Goal: Check status: Check status

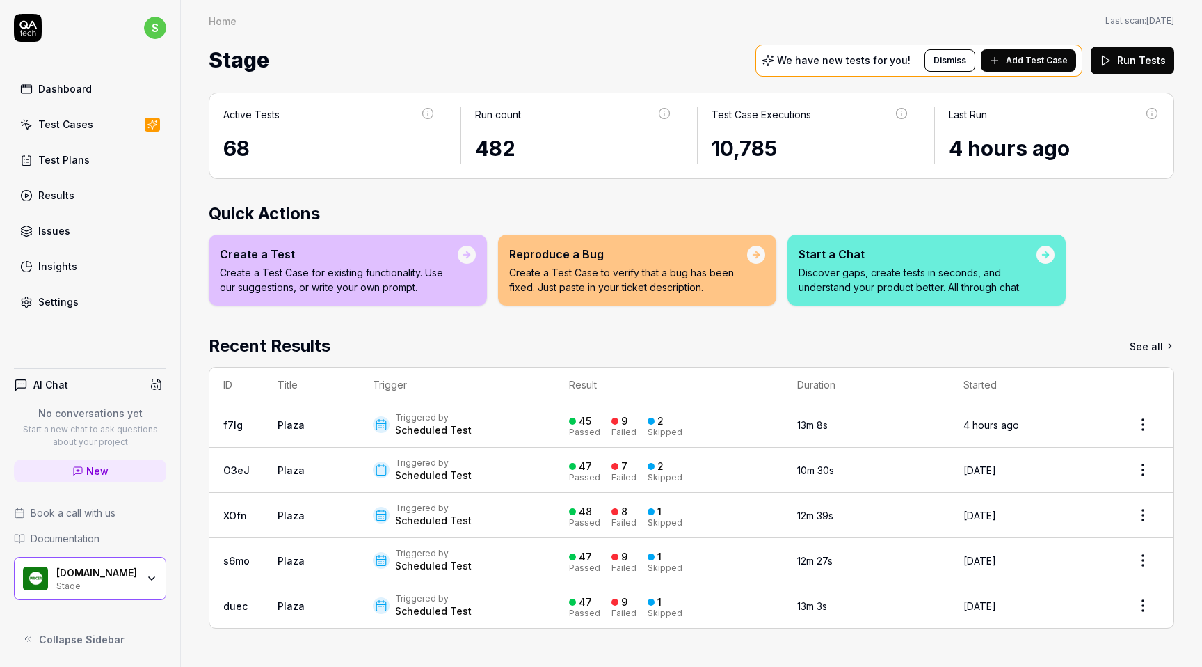
click at [90, 129] on link "Test Cases" at bounding box center [90, 124] width 152 height 27
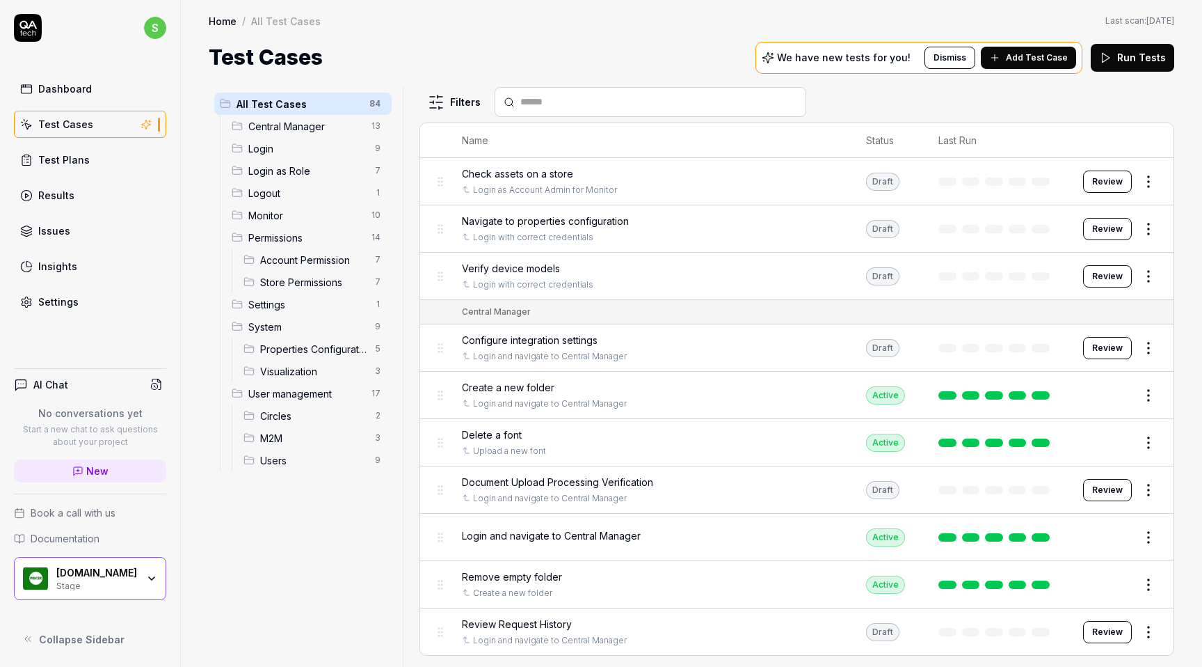
click at [301, 401] on div "User management 17" at bounding box center [309, 393] width 166 height 22
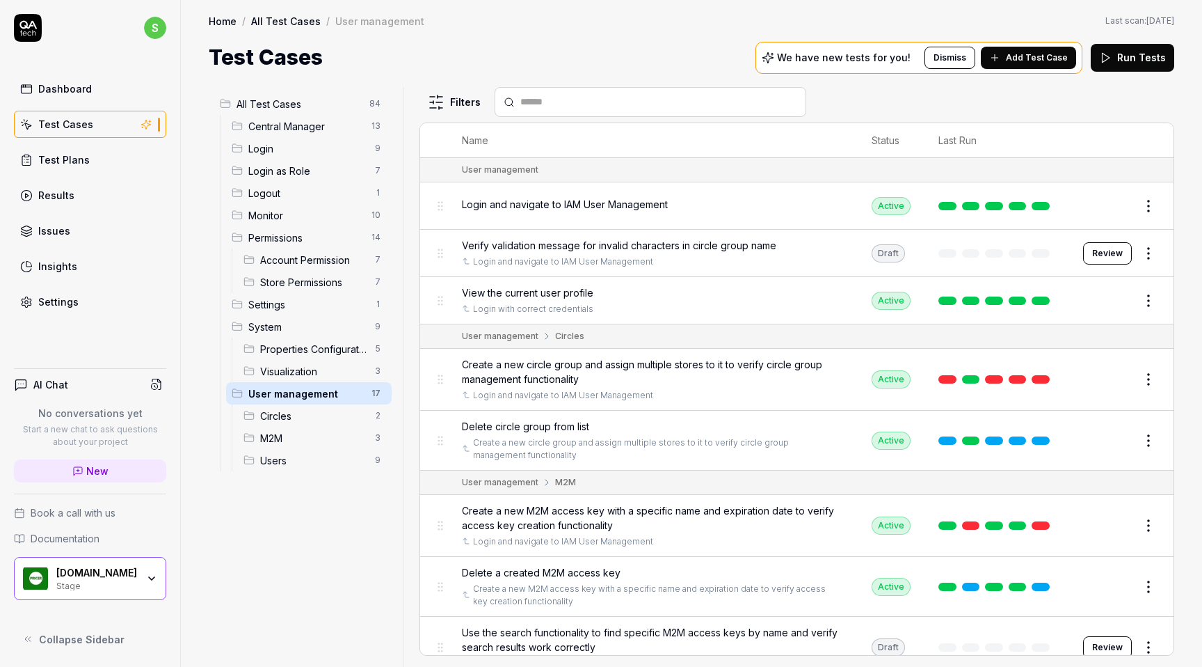
click at [67, 166] on div "Test Plans" at bounding box center [63, 159] width 51 height 15
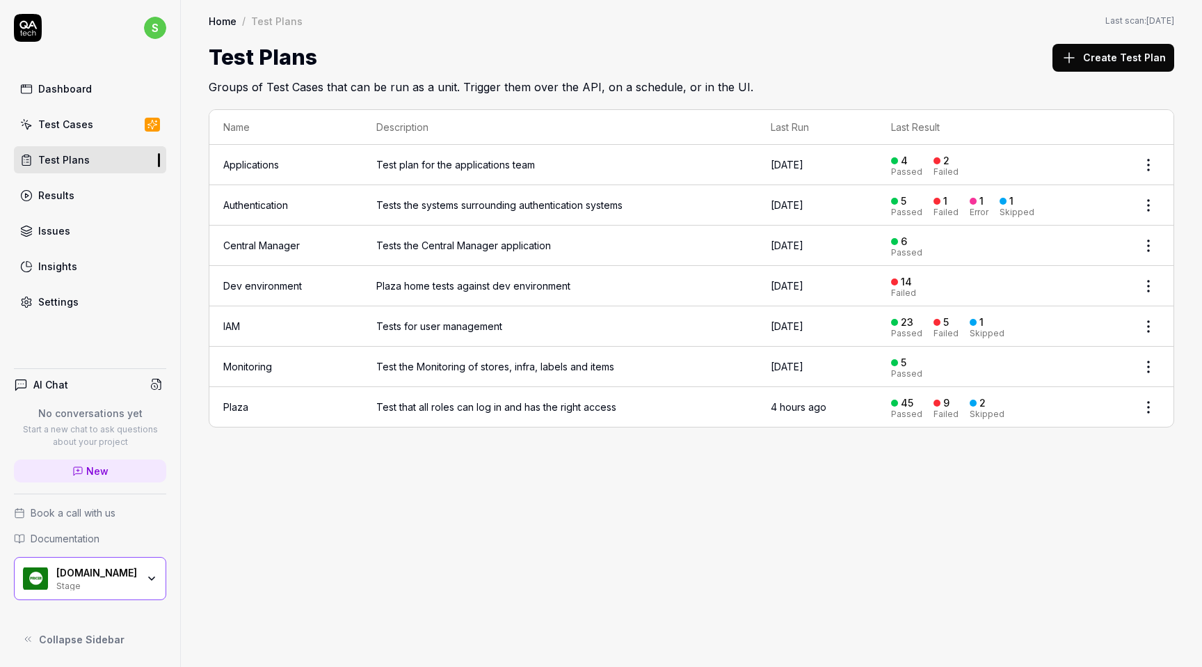
click at [234, 326] on link "IAM" at bounding box center [231, 326] width 17 height 12
click at [233, 322] on link "IAM" at bounding box center [231, 326] width 17 height 12
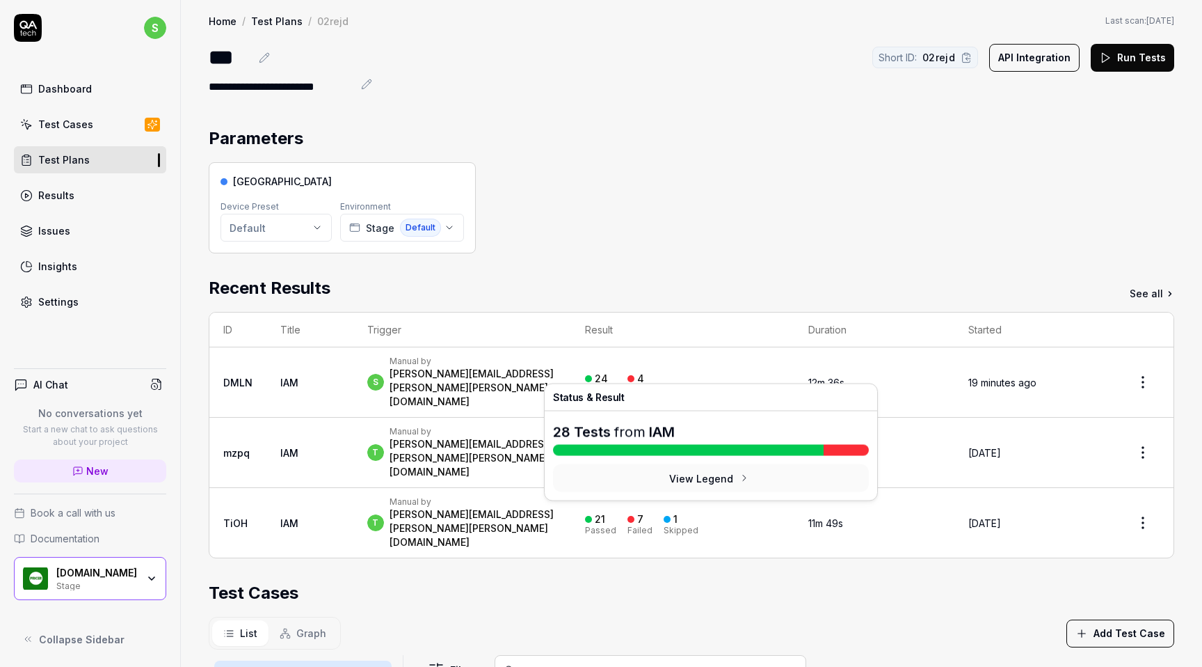
click at [644, 372] on div "4" at bounding box center [636, 378] width 17 height 13
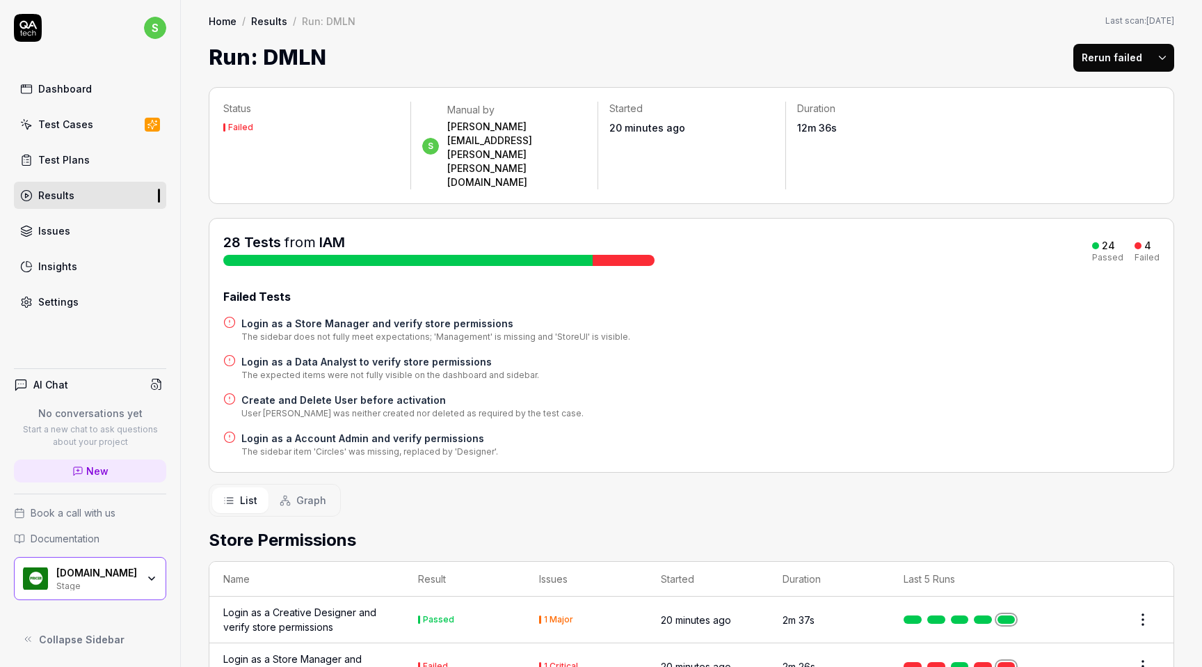
click at [344, 392] on h4 "Create and Delete User before activation" at bounding box center [412, 399] width 342 height 15
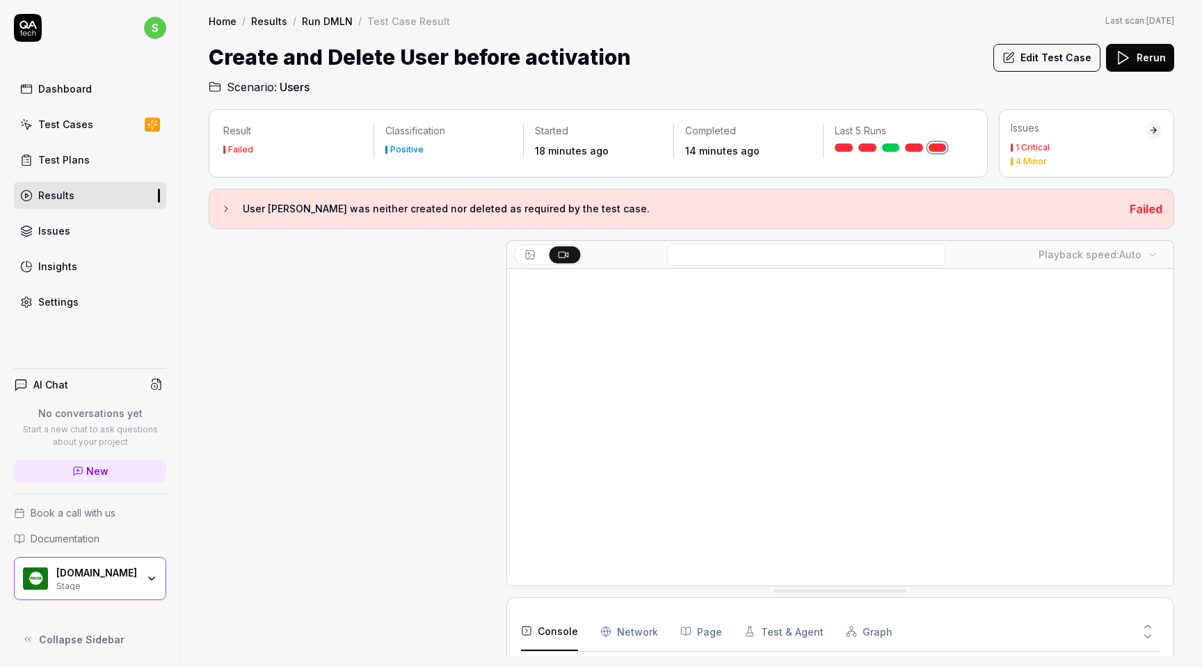
scroll to position [1140, 0]
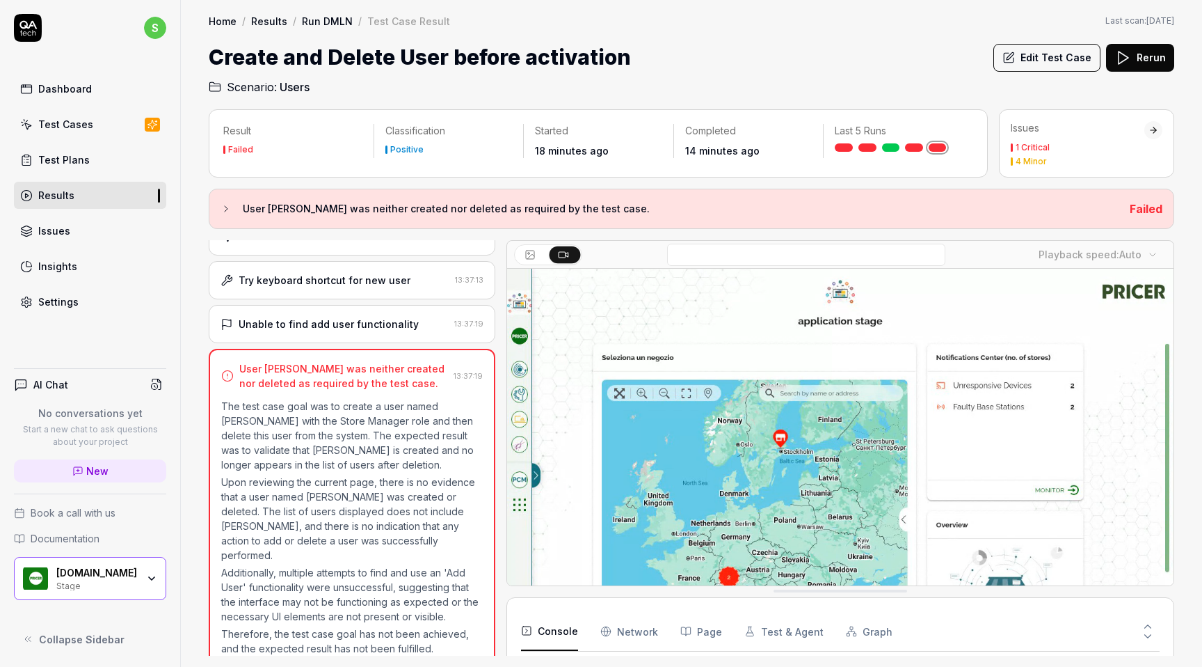
click at [228, 209] on icon at bounding box center [226, 208] width 11 height 11
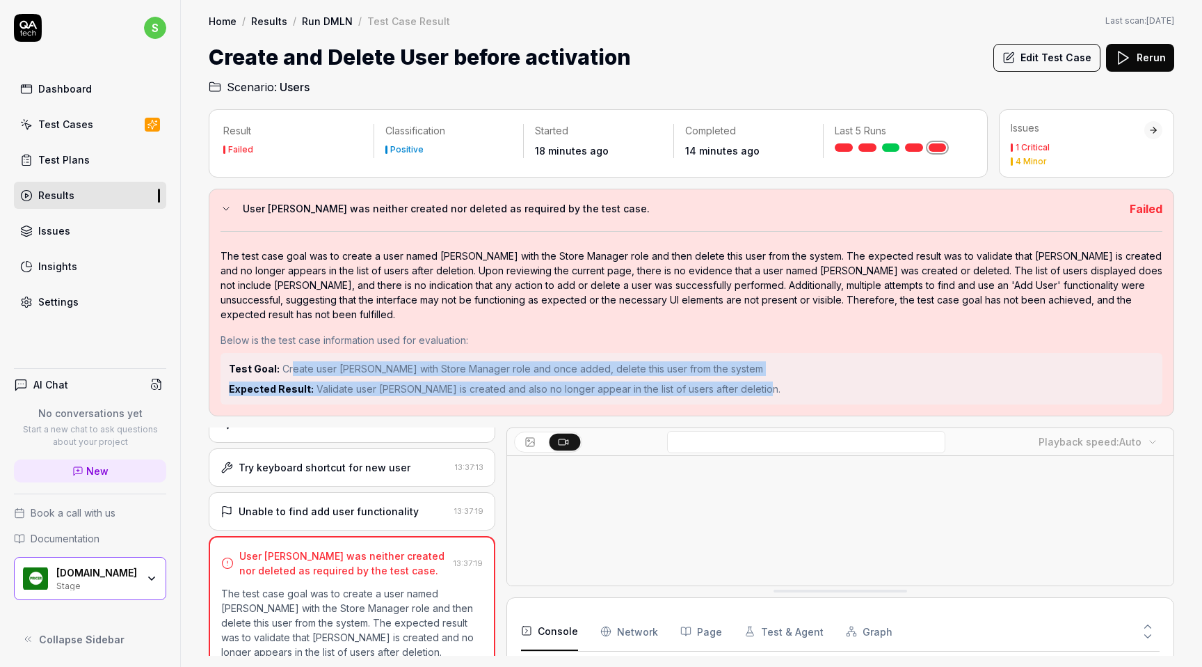
drag, startPoint x: 289, startPoint y: 367, endPoint x: 758, endPoint y: 384, distance: 469.3
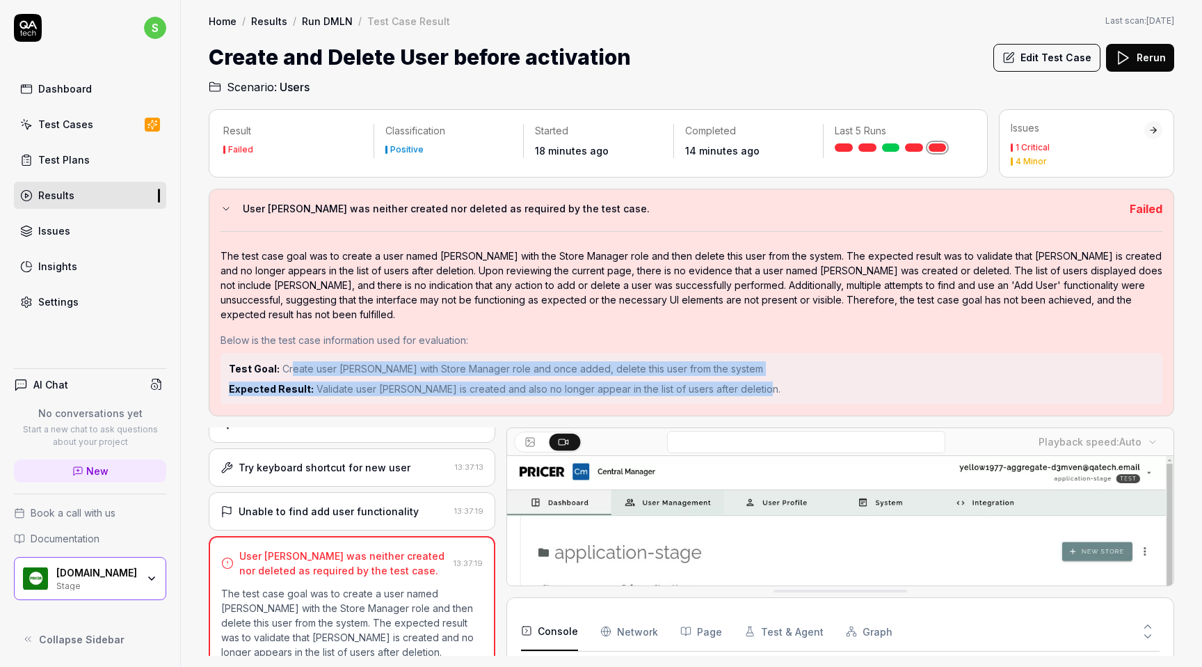
click at [758, 384] on div "Test Goal: Create user Steve Smith with Store Manager role and once added, dele…" at bounding box center [691, 378] width 925 height 35
click at [340, 403] on div "Test Goal: Create user Steve Smith with Store Manager role and once added, dele…" at bounding box center [692, 378] width 942 height 51
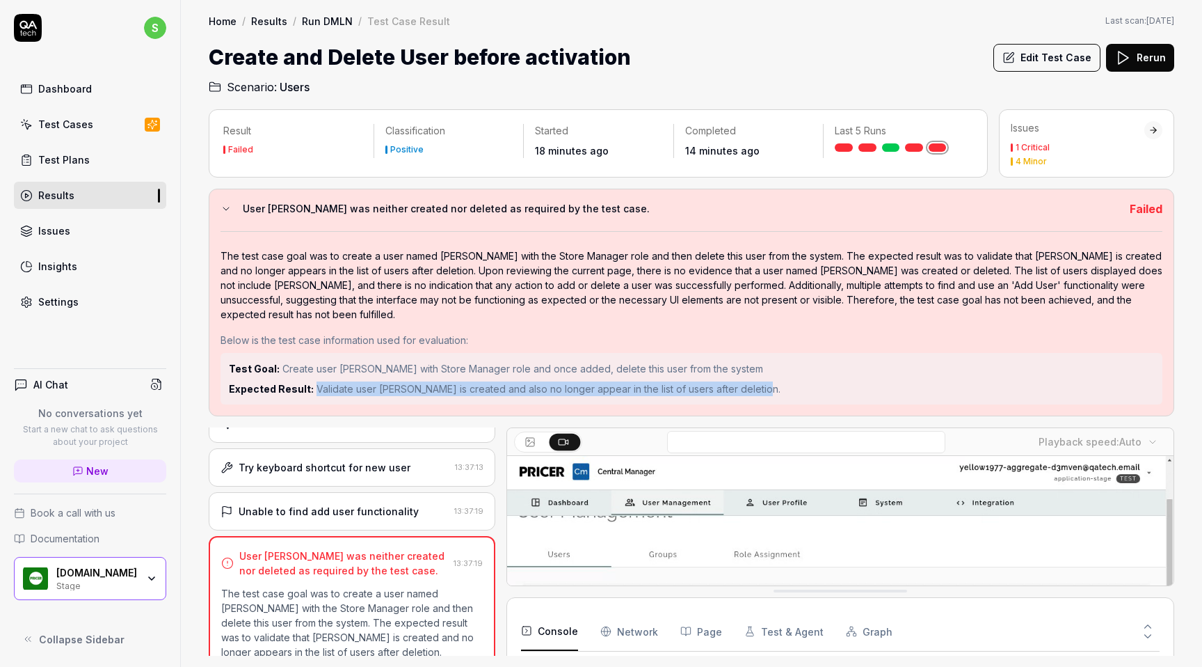
drag, startPoint x: 311, startPoint y: 389, endPoint x: 485, endPoint y: 396, distance: 174.1
click at [485, 396] on div "Test Goal: Create user Steve Smith with Store Manager role and once added, dele…" at bounding box center [692, 378] width 942 height 51
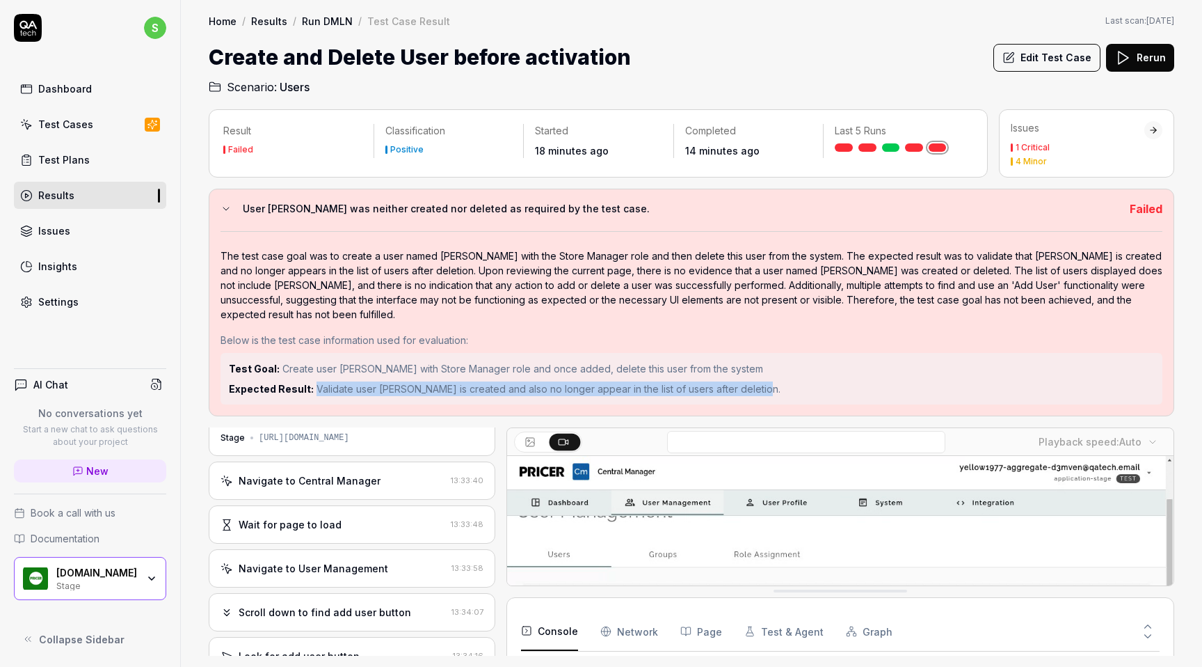
scroll to position [32, 0]
click at [314, 24] on link "Run DMLN" at bounding box center [327, 21] width 51 height 14
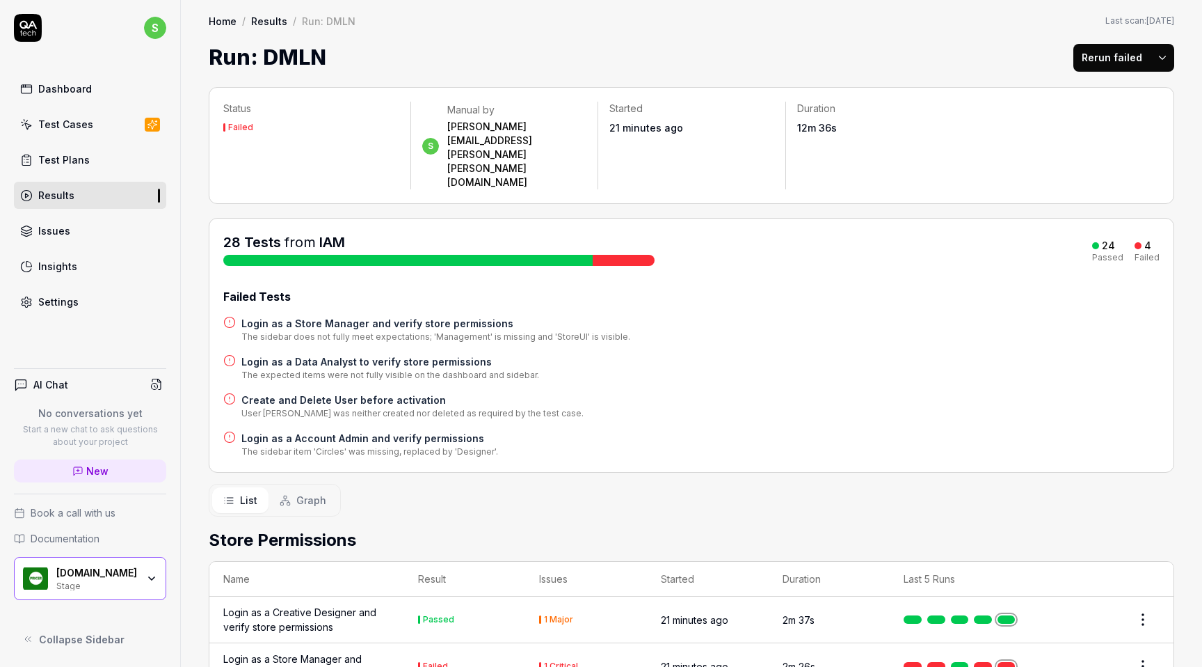
click at [387, 392] on h4 "Create and Delete User before activation" at bounding box center [412, 399] width 342 height 15
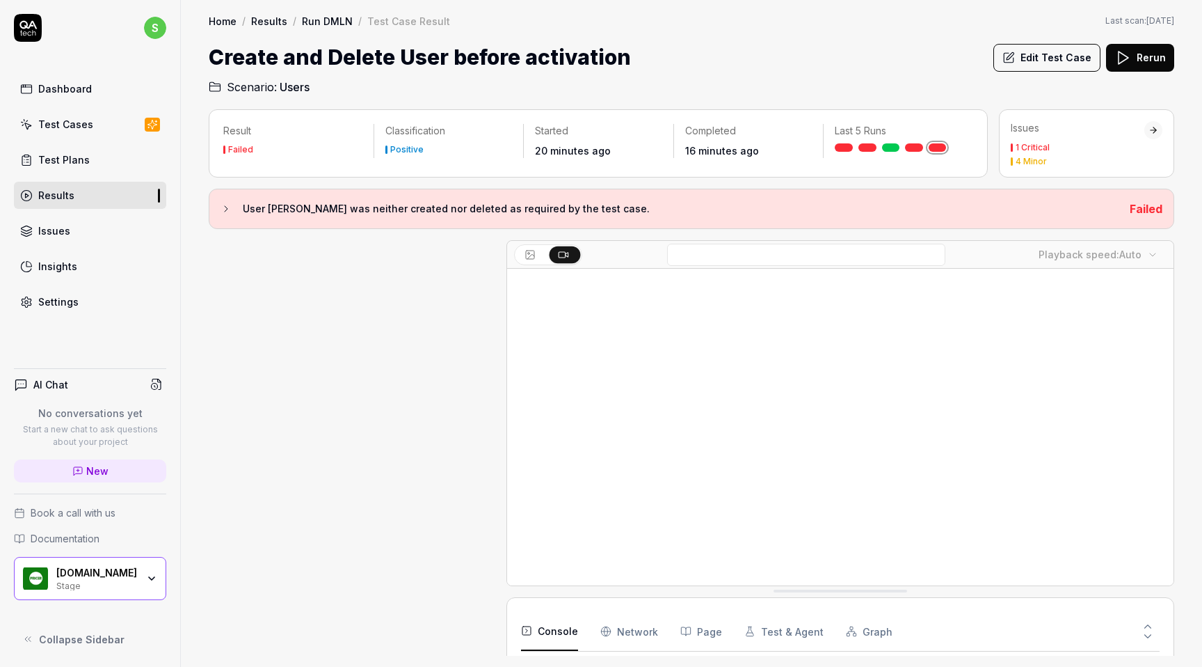
scroll to position [1140, 0]
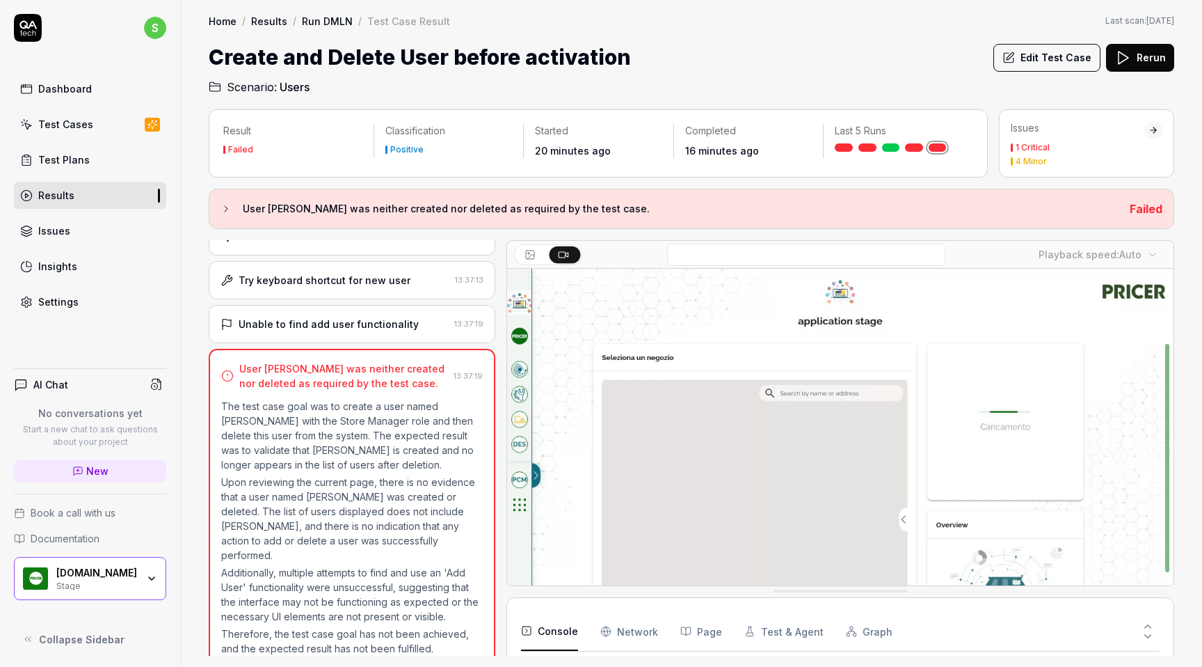
click at [560, 252] on icon at bounding box center [562, 253] width 11 height 11
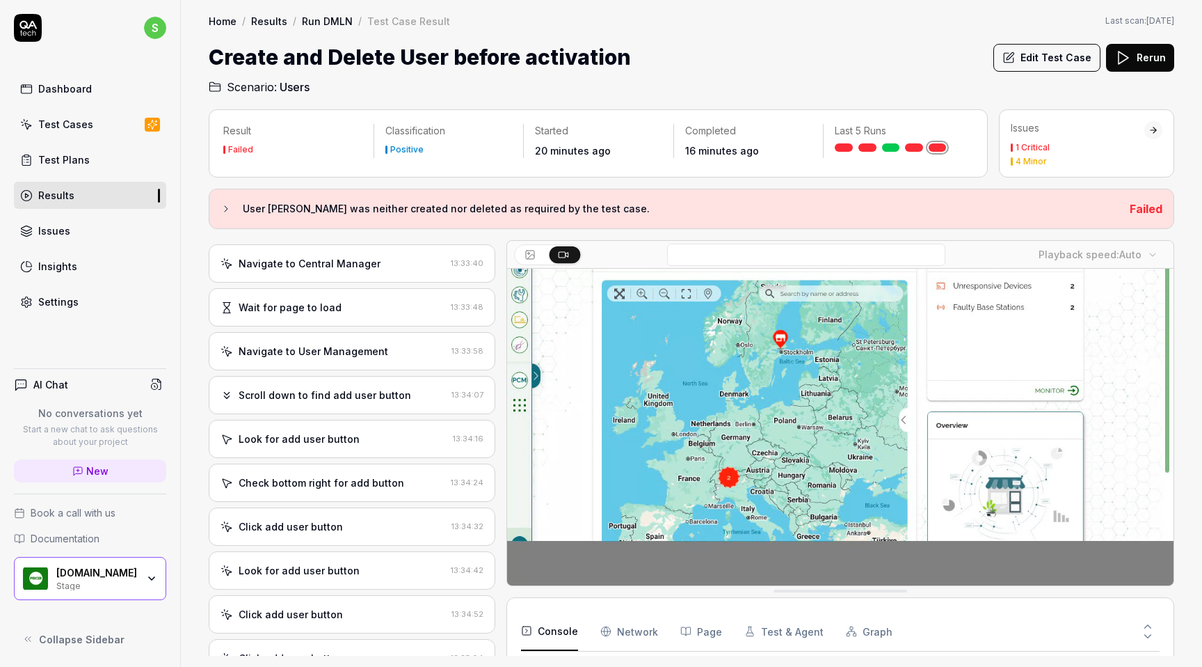
scroll to position [0, 0]
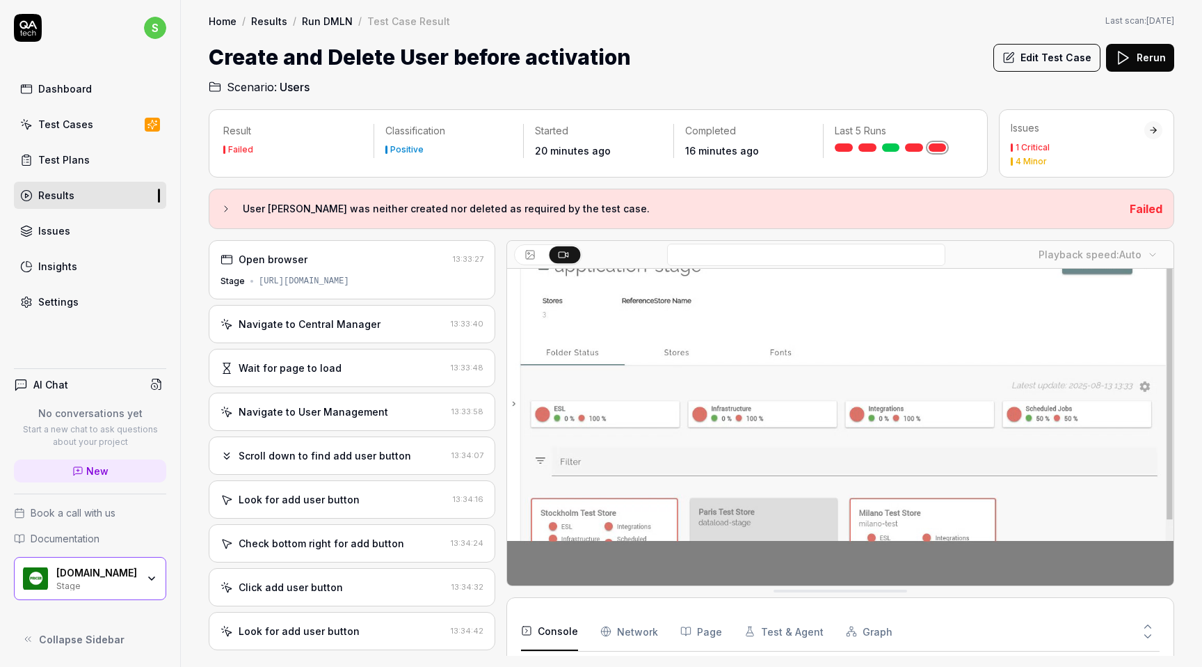
click at [338, 331] on div "Navigate to Central Manager 13:33:40" at bounding box center [352, 324] width 287 height 38
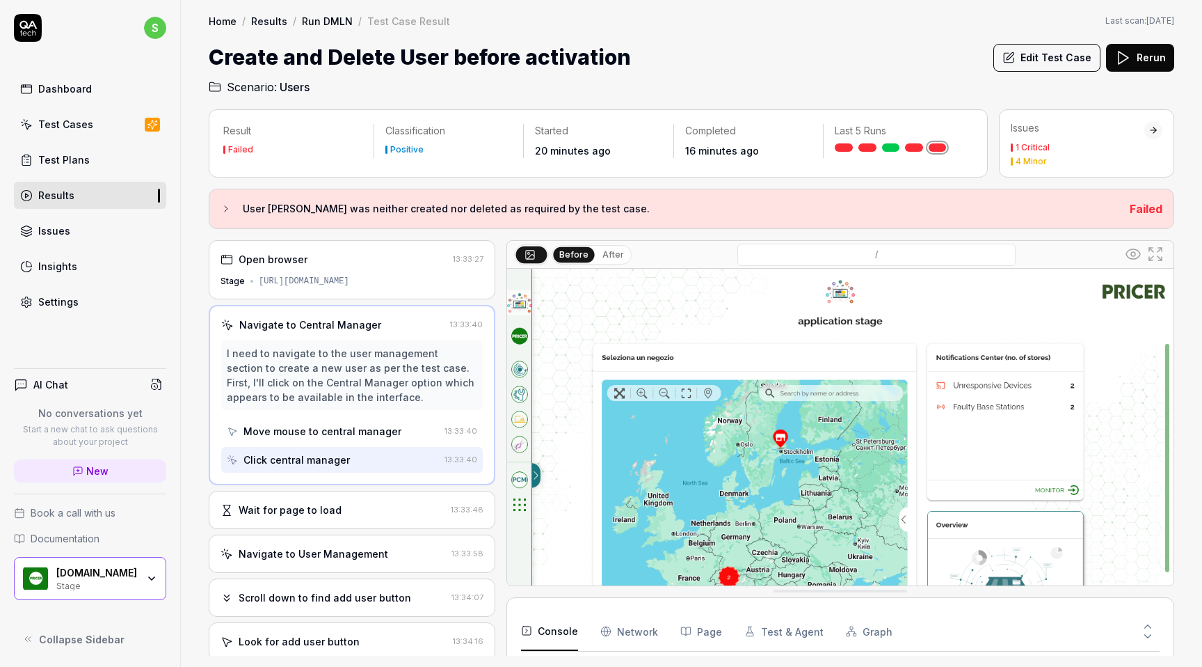
click at [338, 331] on div "Navigate to Central Manager 13:33:40 I need to navigate to the user management …" at bounding box center [352, 395] width 287 height 180
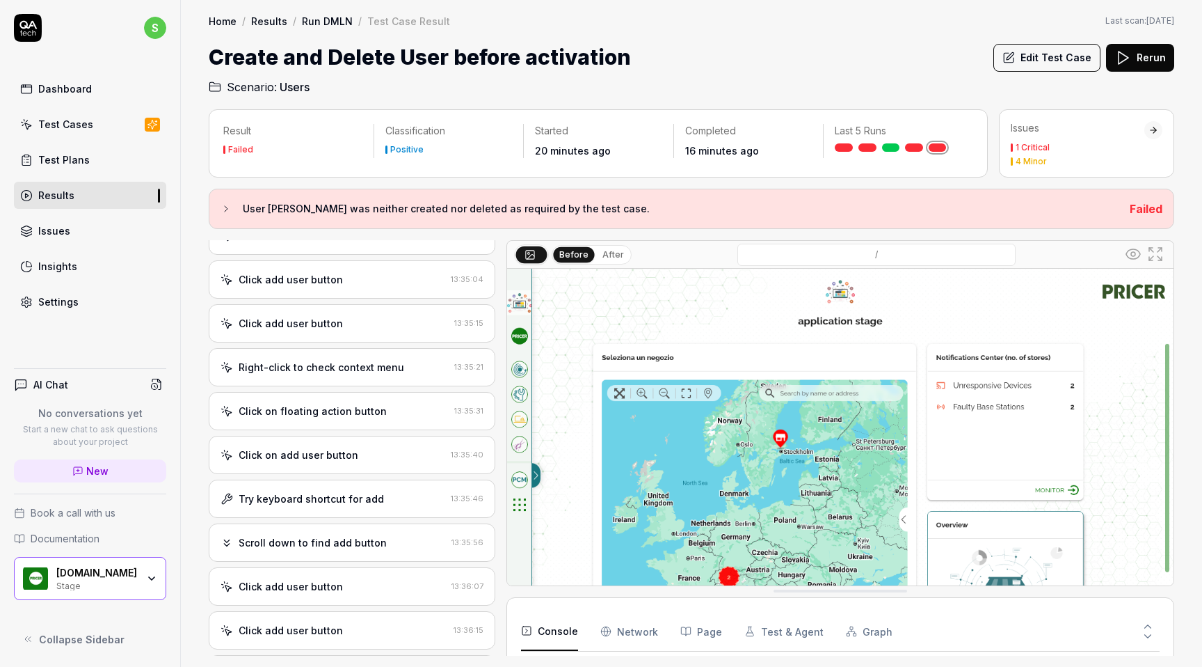
scroll to position [1027, 0]
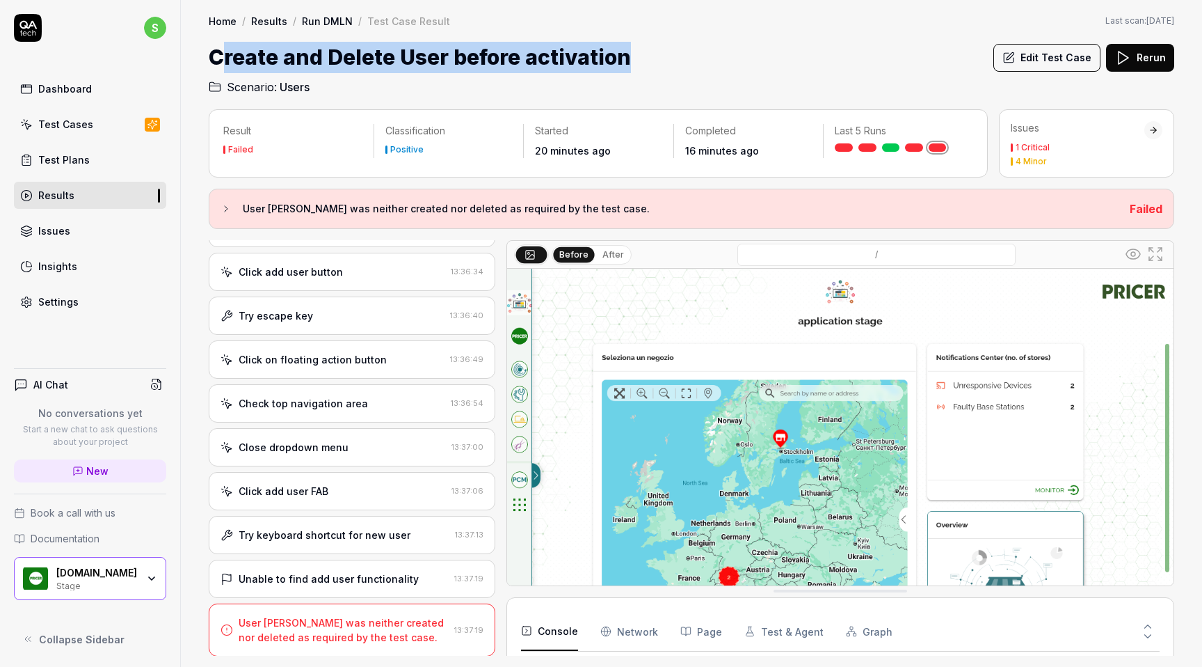
drag, startPoint x: 635, startPoint y: 66, endPoint x: 214, endPoint y: 42, distance: 421.6
click at [218, 45] on div "Create and Delete User before activation Edit Test Case Rerun" at bounding box center [692, 57] width 966 height 31
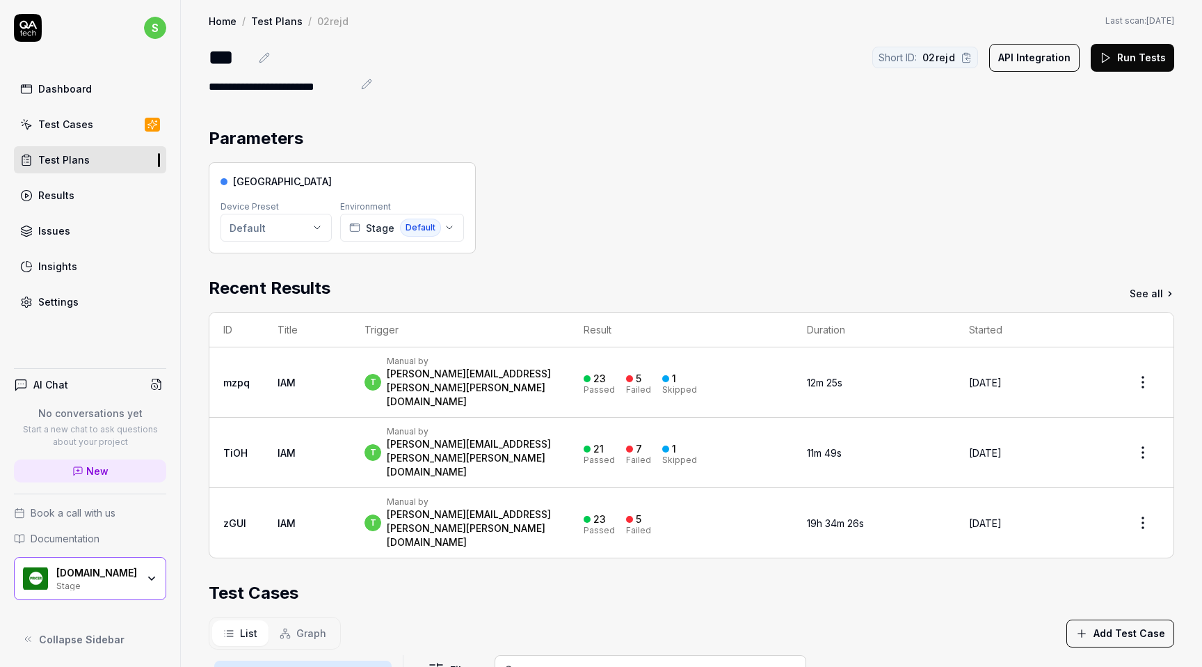
click at [1156, 54] on button "Run Tests" at bounding box center [1132, 58] width 83 height 28
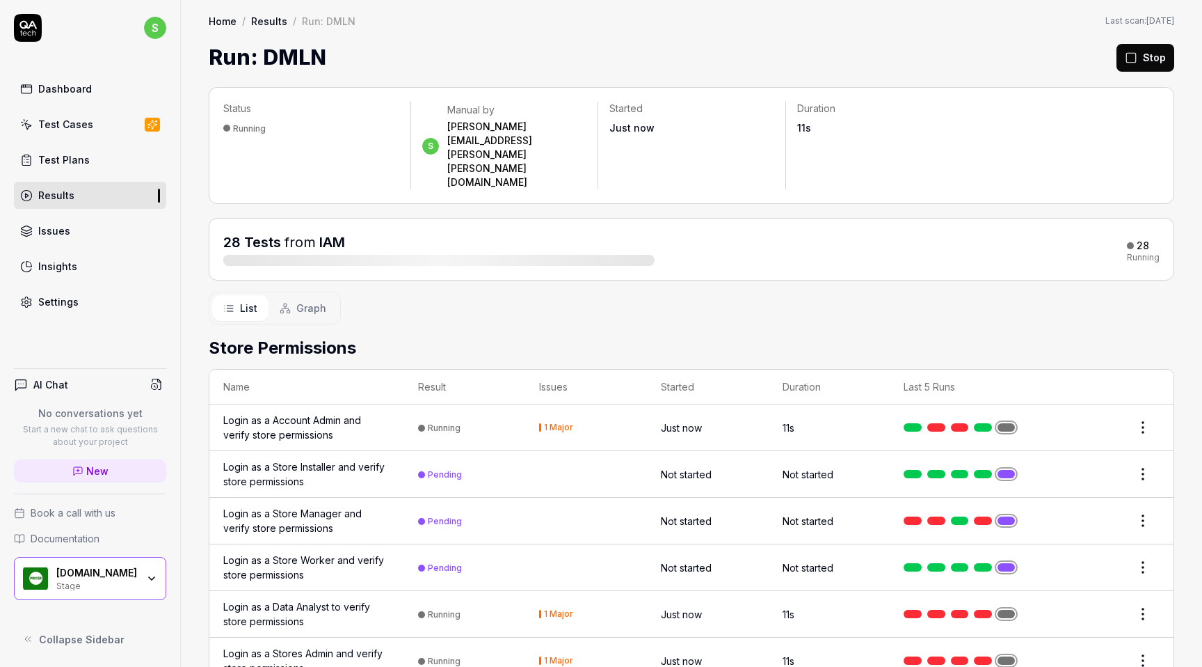
click at [72, 306] on div "Settings" at bounding box center [58, 301] width 40 height 15
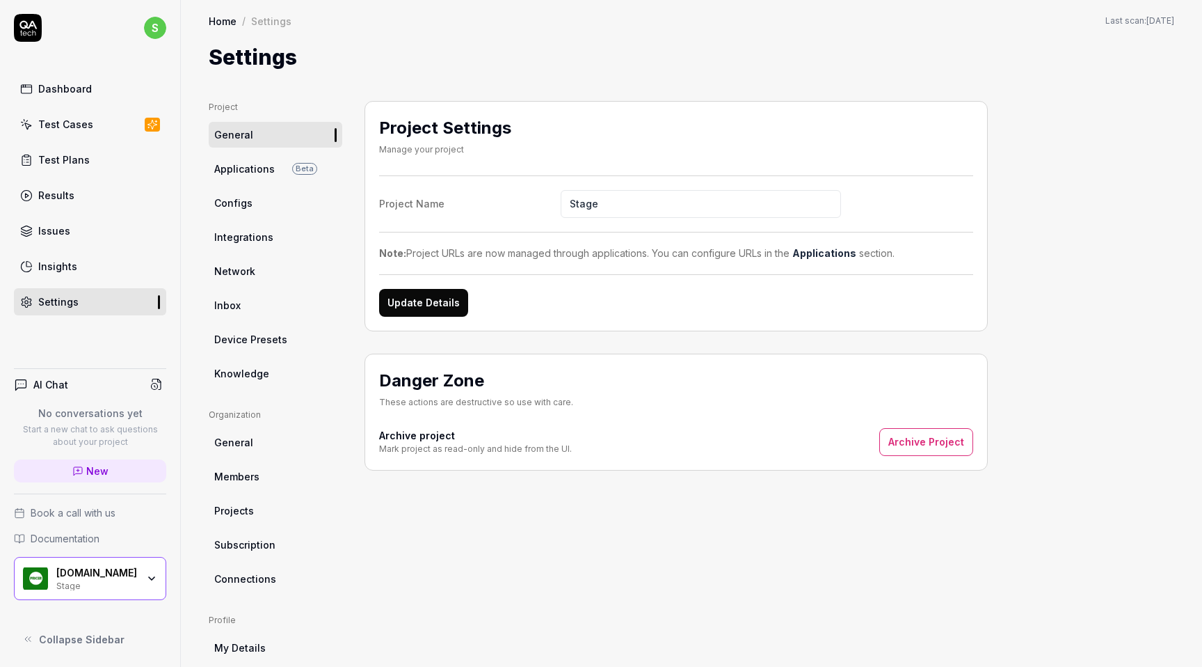
click at [253, 475] on span "Members" at bounding box center [236, 476] width 45 height 15
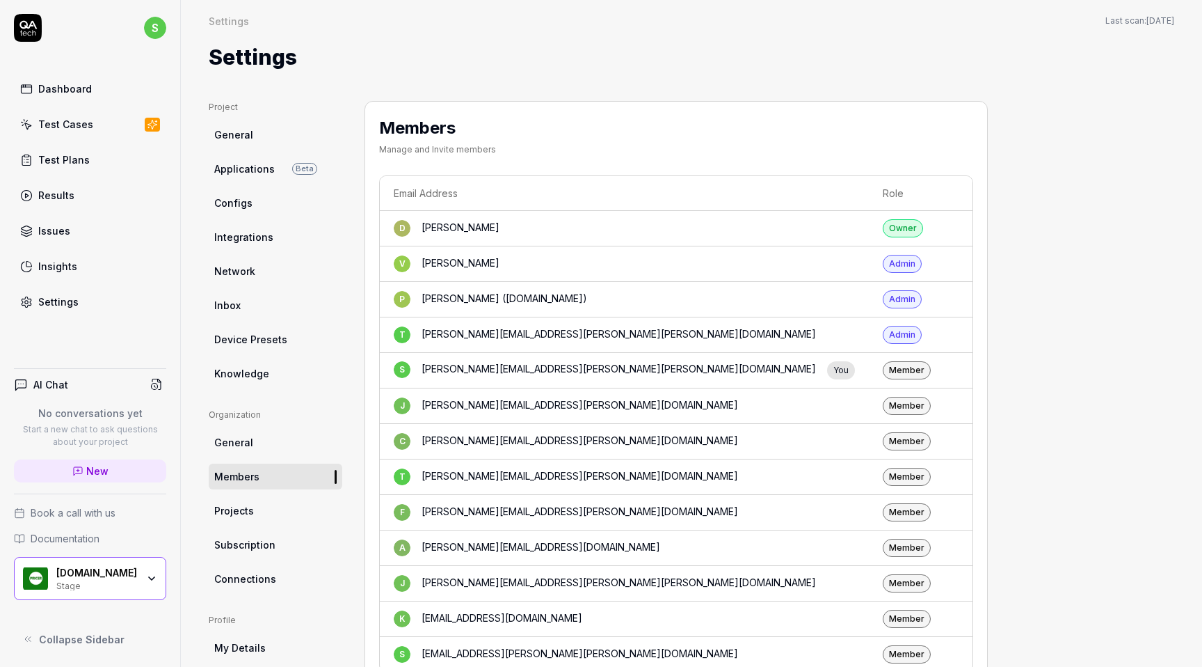
click at [445, 193] on th "Email Address" at bounding box center [624, 193] width 489 height 35
click at [63, 172] on link "Test Plans" at bounding box center [90, 159] width 152 height 27
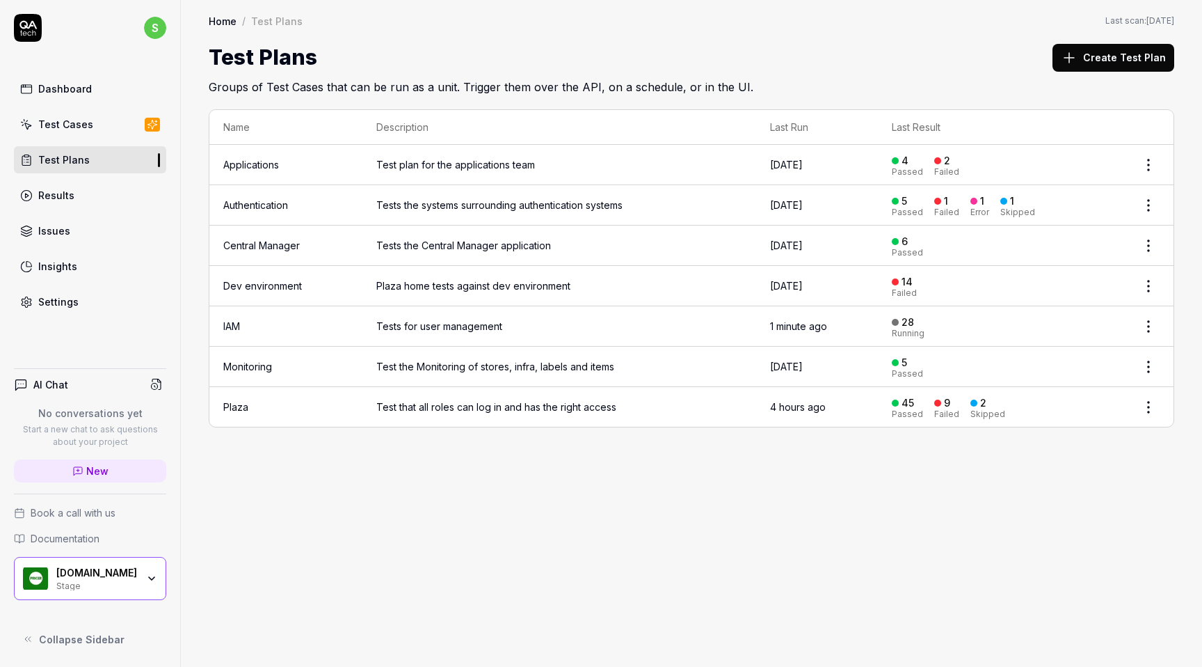
click at [236, 326] on link "IAM" at bounding box center [231, 326] width 17 height 12
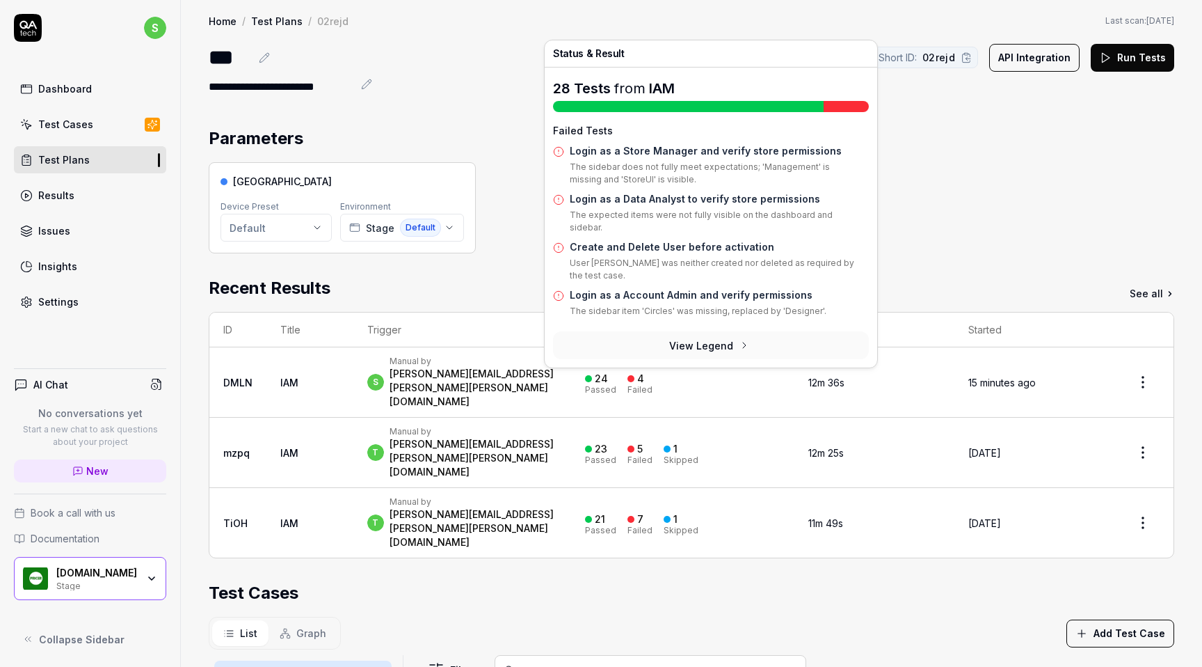
click at [644, 372] on div "4" at bounding box center [640, 378] width 7 height 13
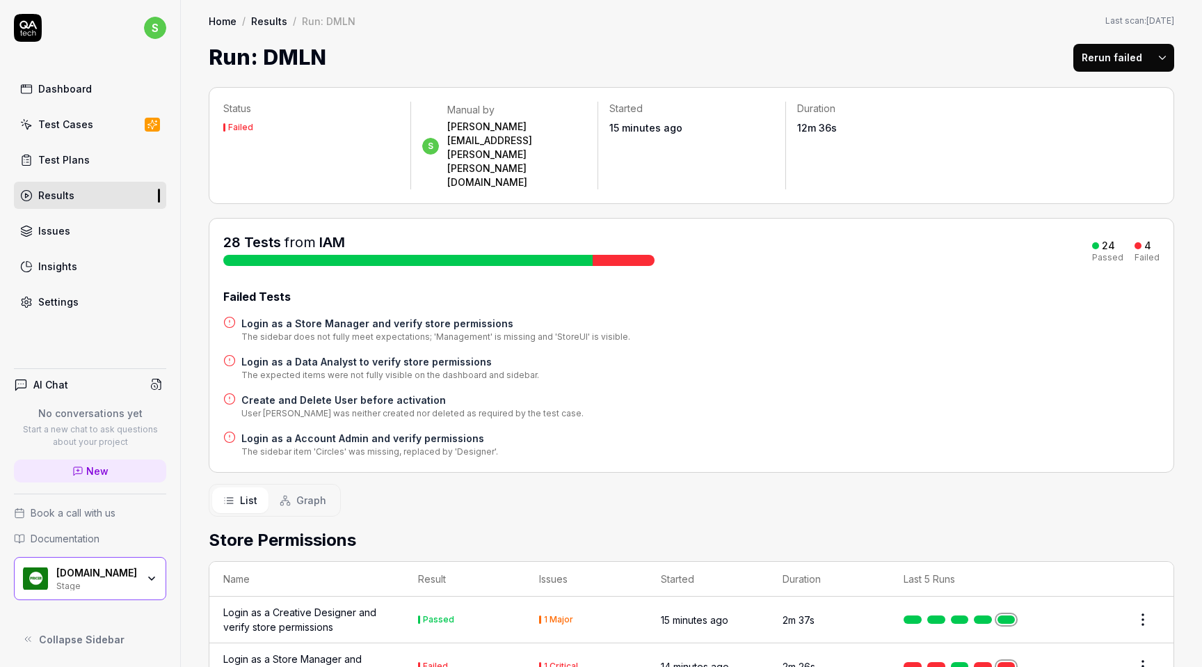
click at [420, 316] on h4 "Login as a Store Manager and verify store permissions" at bounding box center [435, 323] width 389 height 15
click at [326, 354] on h4 "Login as a Data Analyst to verify store permissions" at bounding box center [390, 361] width 298 height 15
click at [324, 392] on h4 "Create and Delete User before activation" at bounding box center [412, 399] width 342 height 15
click at [330, 431] on h4 "Login as a Account Admin and verify permissions" at bounding box center [369, 438] width 257 height 15
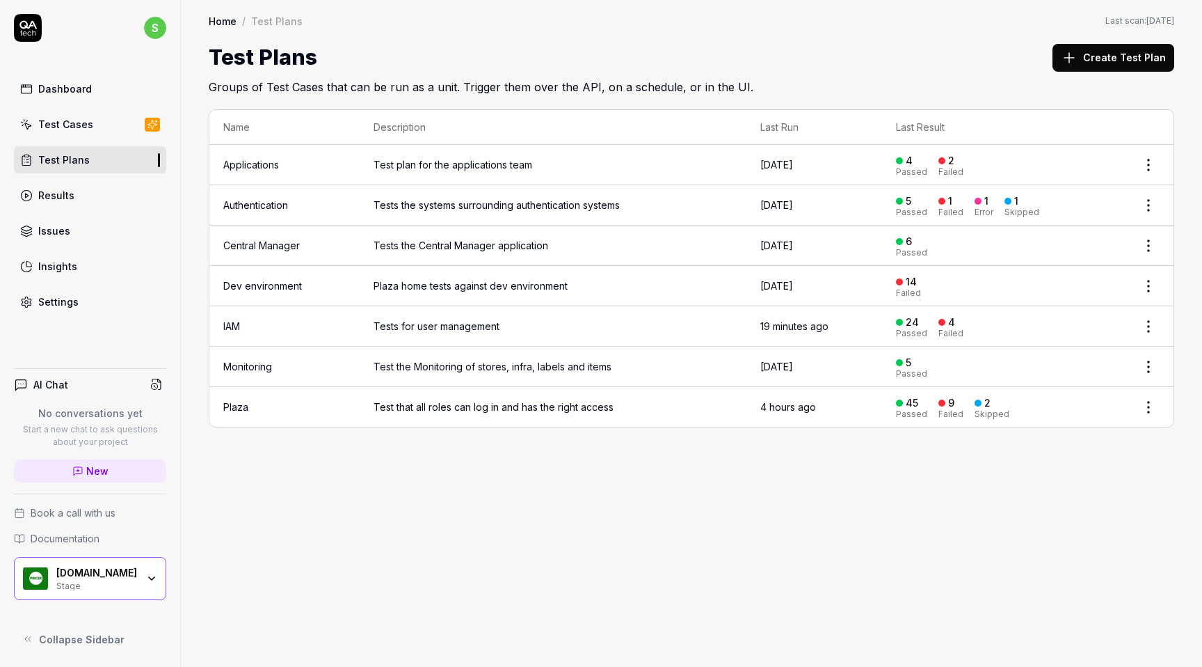
click at [246, 321] on td "IAM" at bounding box center [284, 326] width 150 height 40
click at [237, 321] on link "IAM" at bounding box center [231, 326] width 17 height 12
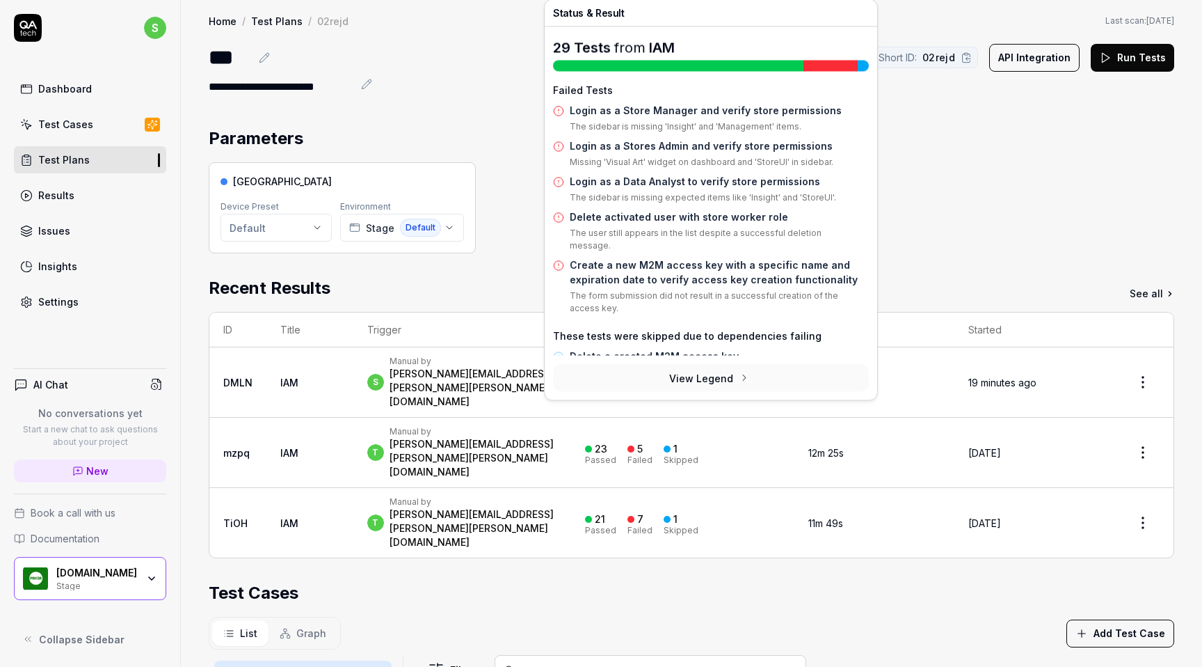
click at [635, 445] on div at bounding box center [631, 448] width 7 height 7
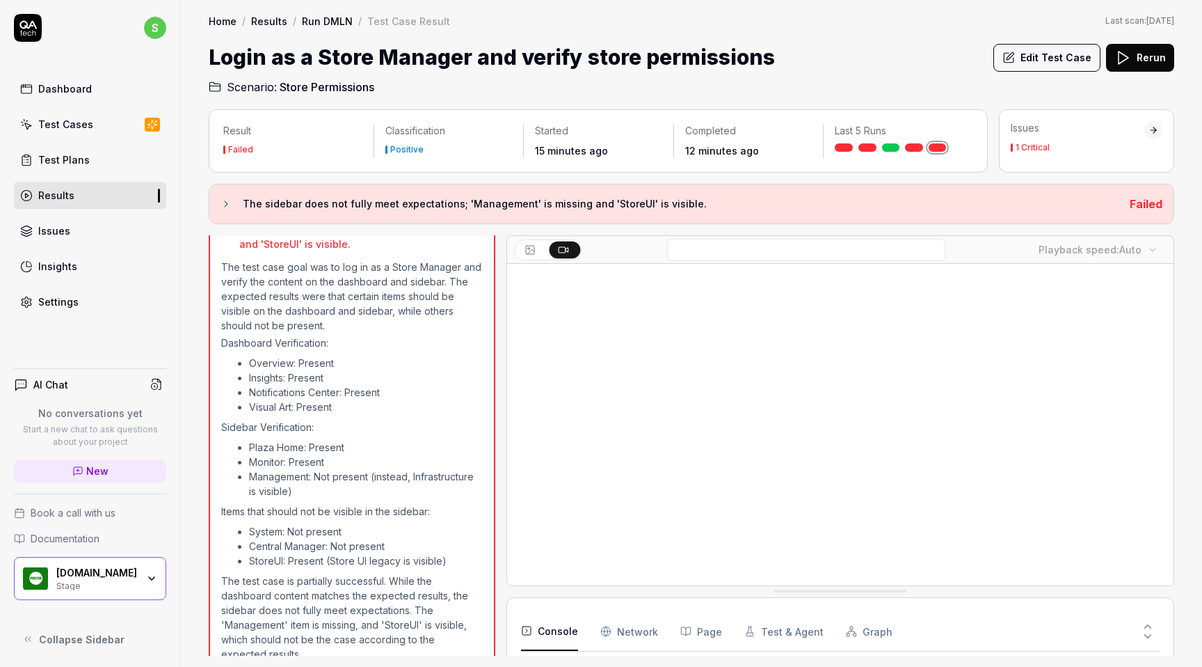
scroll to position [621, 0]
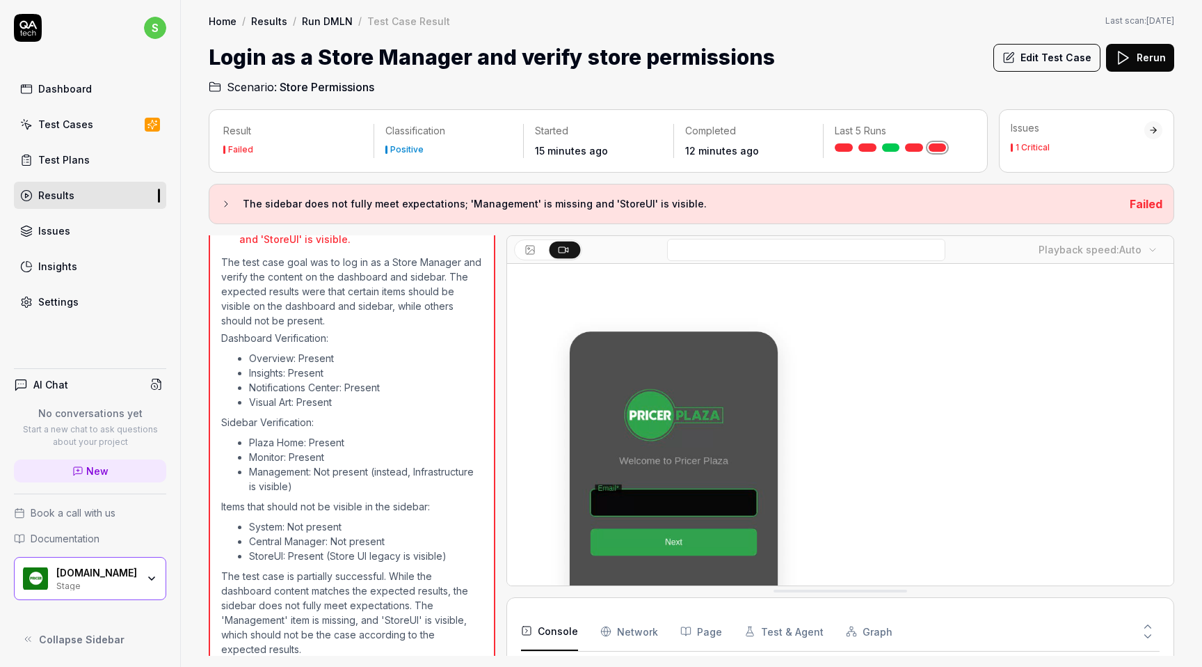
click at [265, 519] on li "System: Not present" at bounding box center [366, 526] width 234 height 15
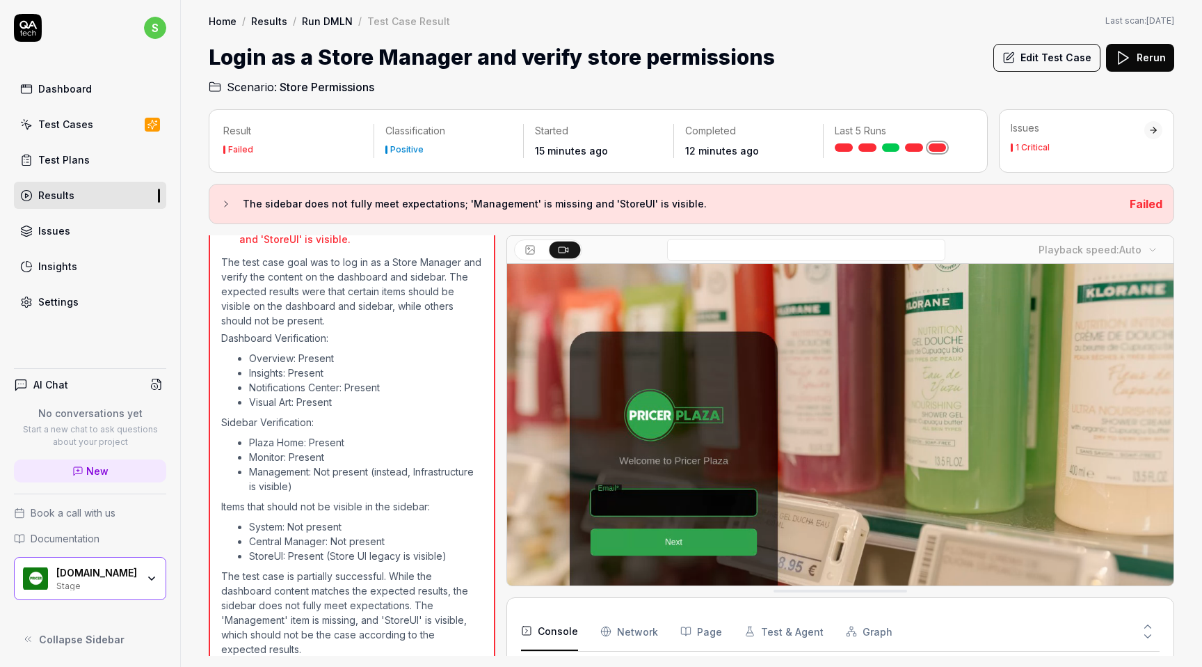
click at [265, 519] on li "System: Not present" at bounding box center [366, 526] width 234 height 15
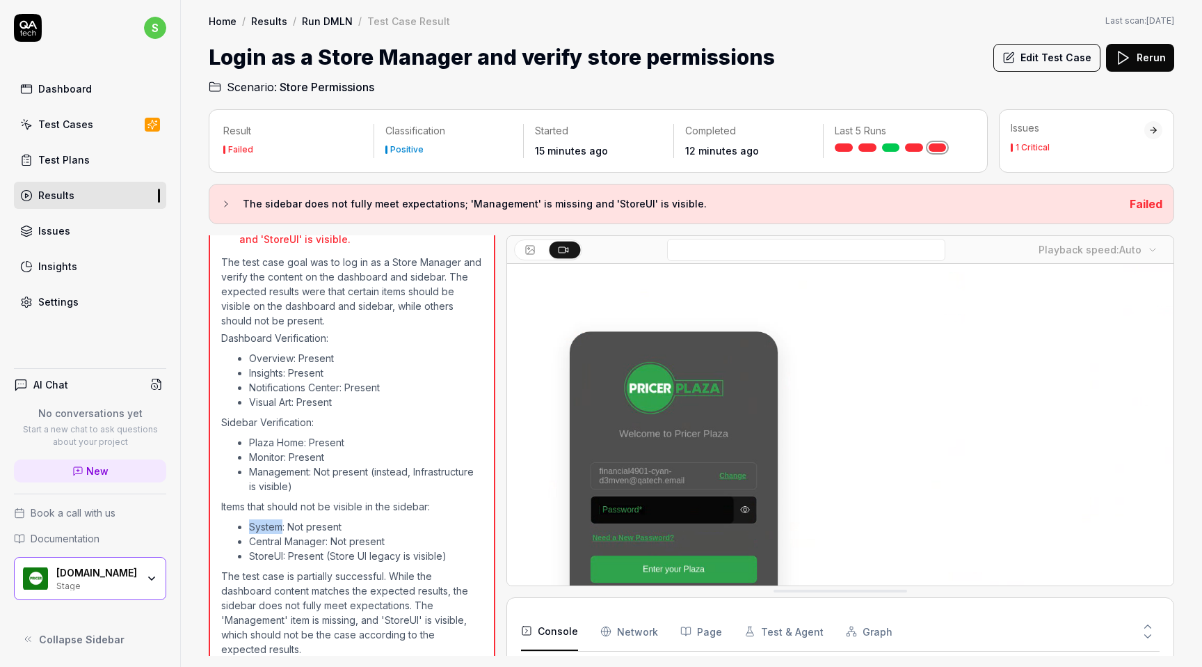
click at [271, 534] on li "Central Manager: Not present" at bounding box center [366, 541] width 234 height 15
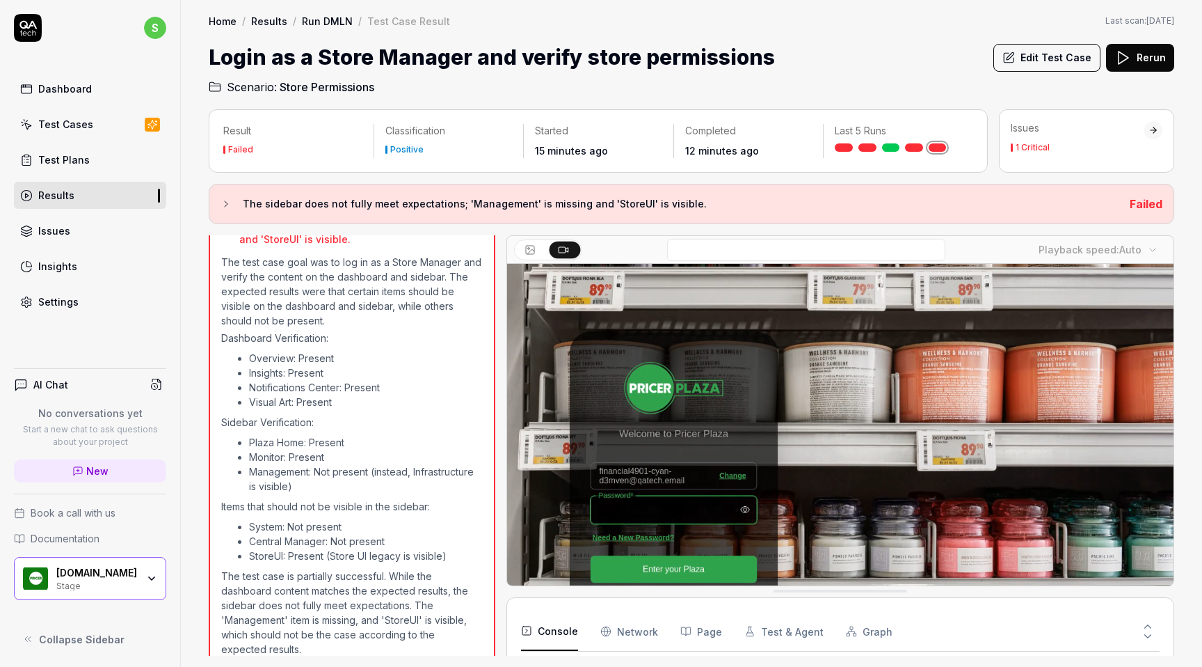
click at [271, 534] on li "Central Manager: Not present" at bounding box center [366, 541] width 234 height 15
click at [268, 548] on li "StoreUI: Present (Store UI legacy is visible)" at bounding box center [366, 555] width 234 height 15
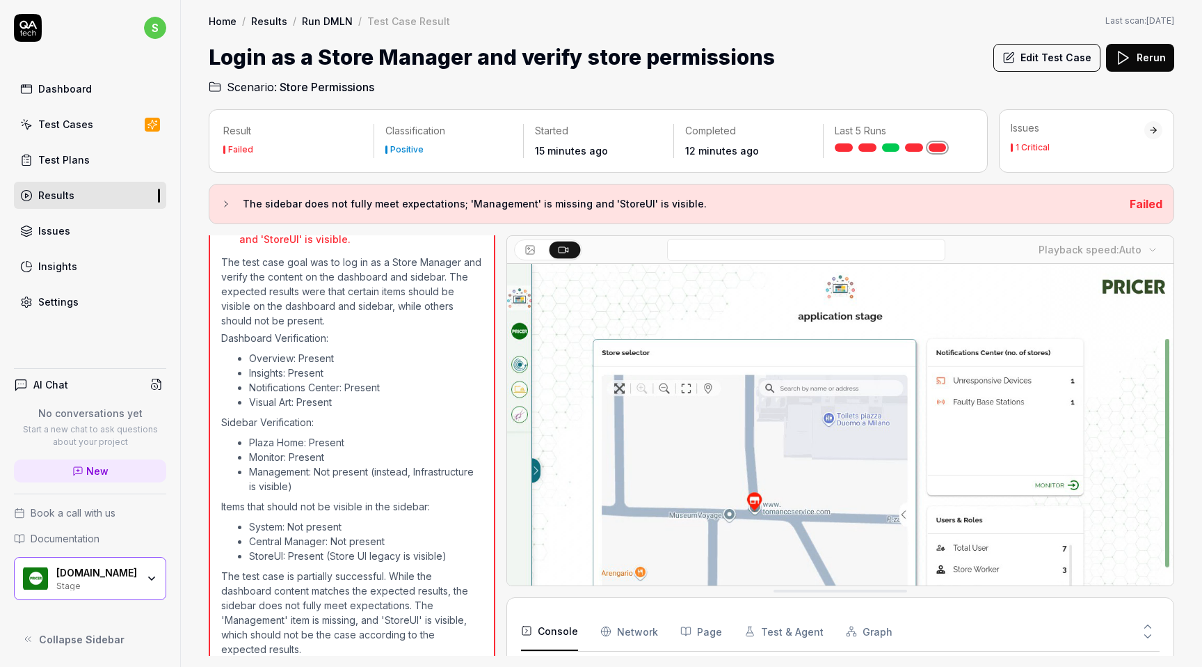
click at [268, 548] on li "StoreUI: Present (Store UI legacy is visible)" at bounding box center [366, 555] width 234 height 15
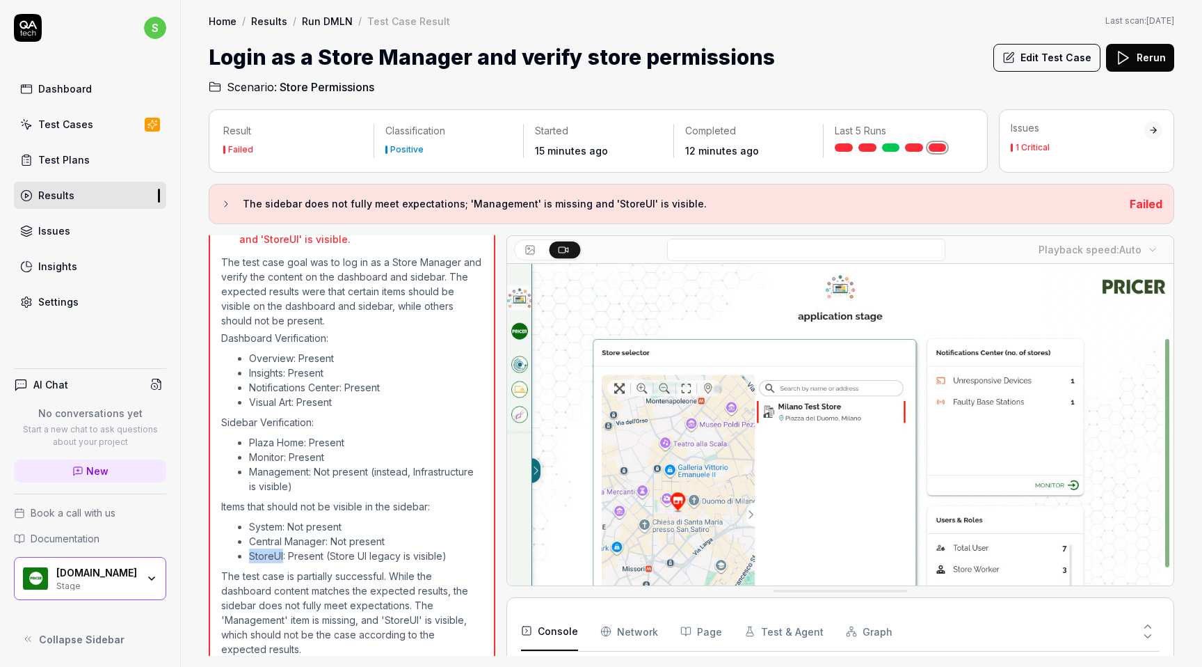
click at [264, 607] on p "The test case is partially successful. While the dashboard content matches the …" at bounding box center [352, 612] width 262 height 88
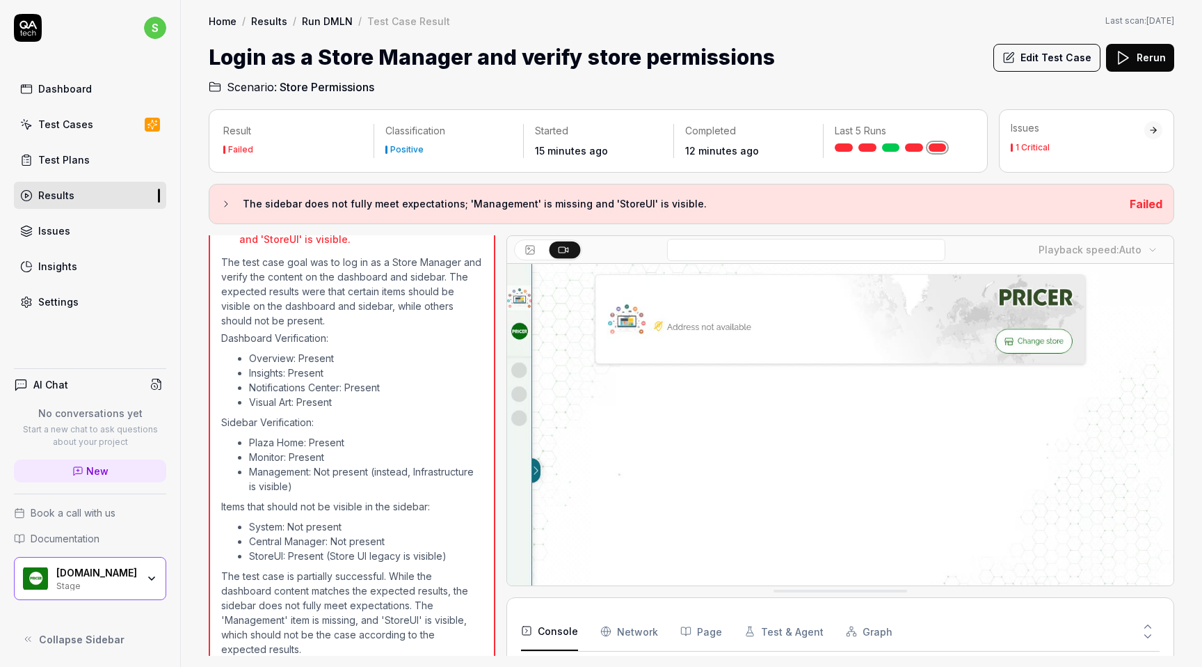
click at [264, 607] on p "The test case is partially successful. While the dashboard content matches the …" at bounding box center [352, 612] width 262 height 88
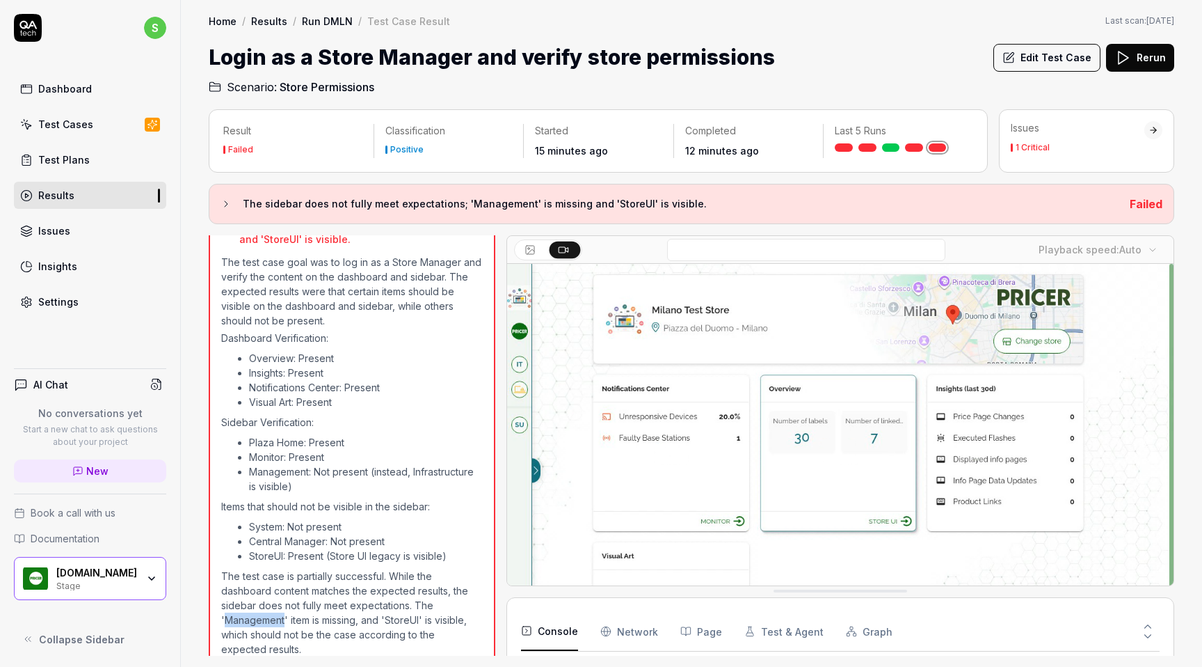
click at [398, 605] on p "The test case is partially successful. While the dashboard content matches the …" at bounding box center [352, 612] width 262 height 88
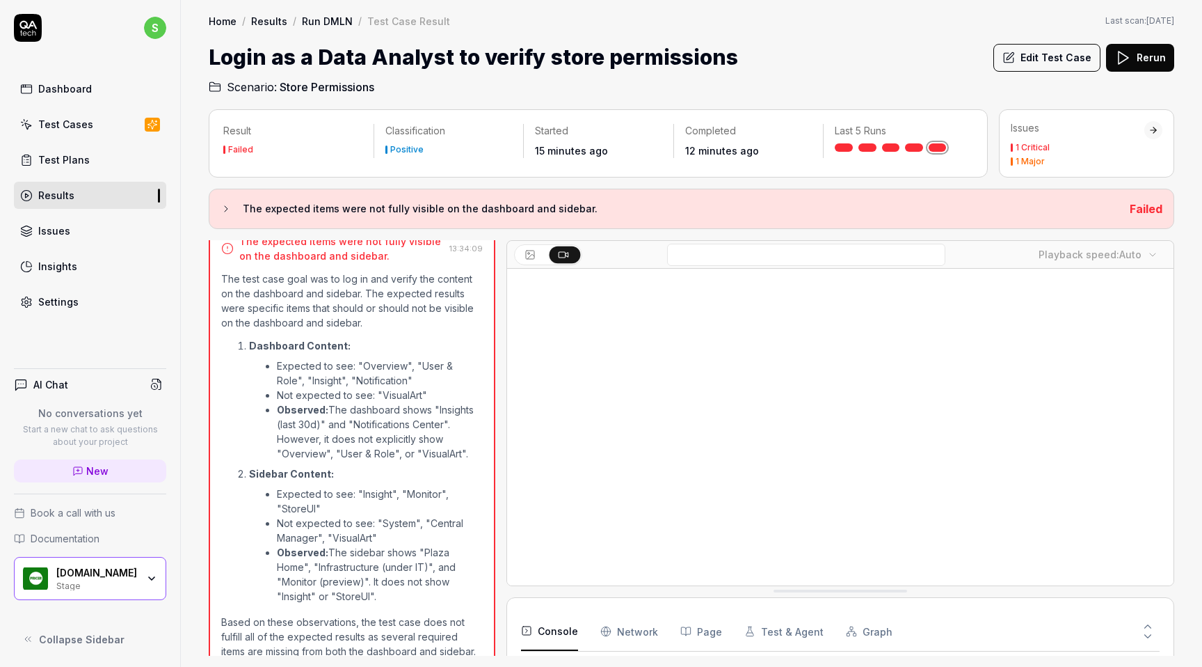
scroll to position [758, 0]
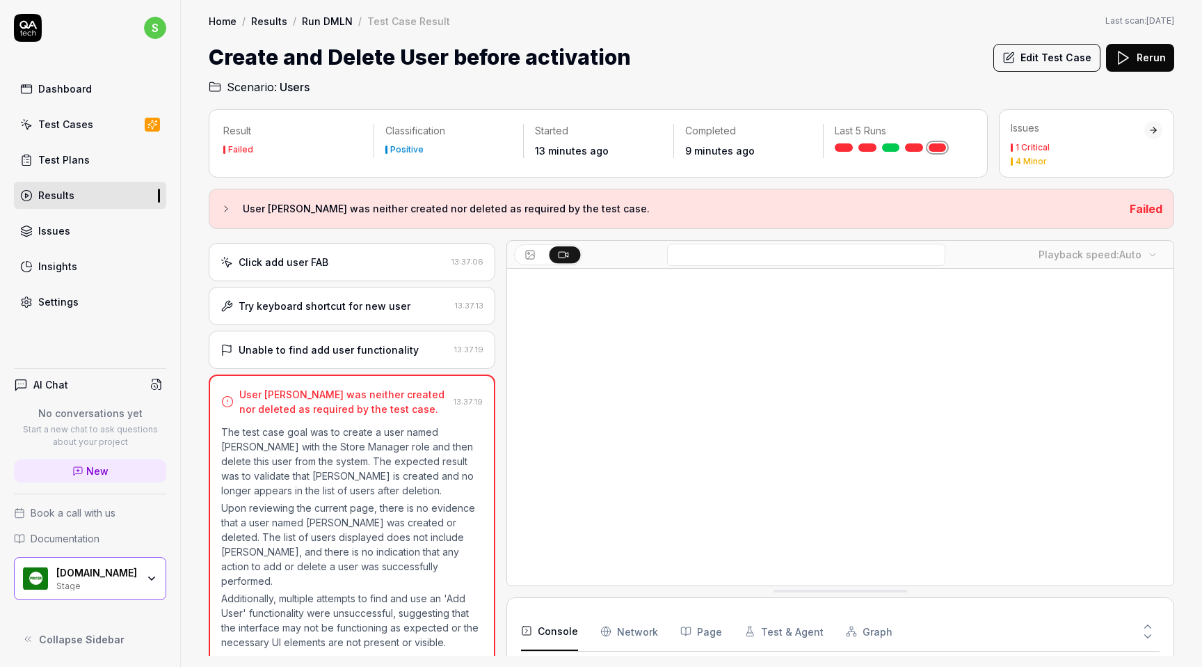
scroll to position [1140, 0]
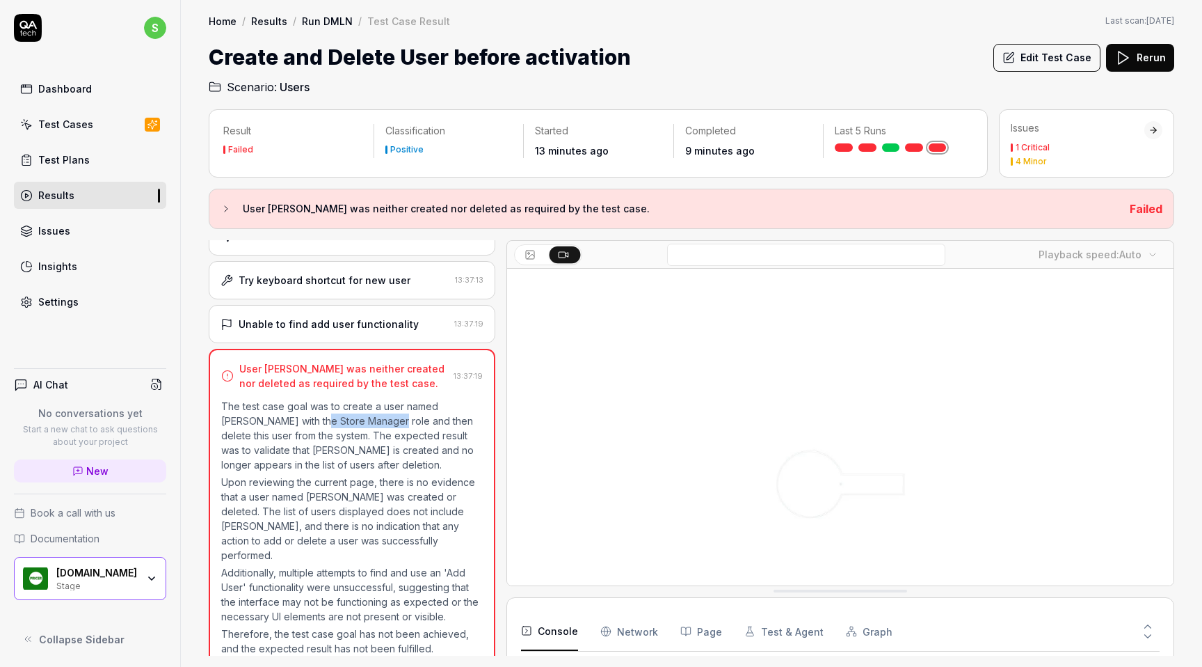
drag, startPoint x: 292, startPoint y: 422, endPoint x: 362, endPoint y: 422, distance: 70.3
click at [362, 422] on p "The test case goal was to create a user named [PERSON_NAME] with the Store Mana…" at bounding box center [352, 435] width 262 height 73
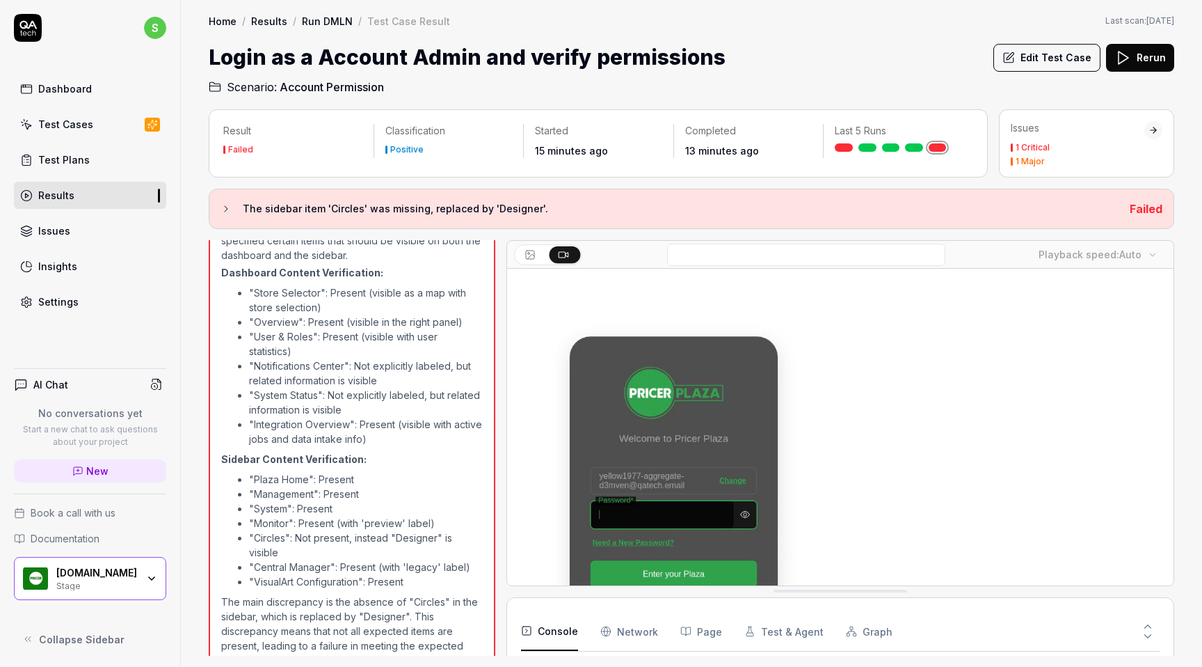
scroll to position [587, 0]
